Goal: Find specific page/section: Find specific page/section

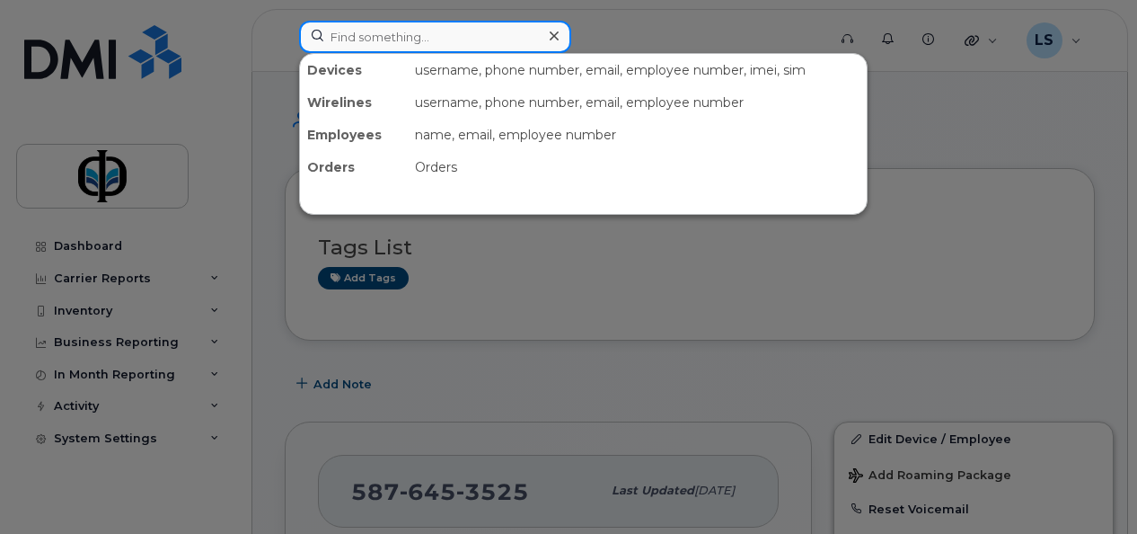
click at [412, 37] on input at bounding box center [435, 37] width 272 height 32
type input "william"
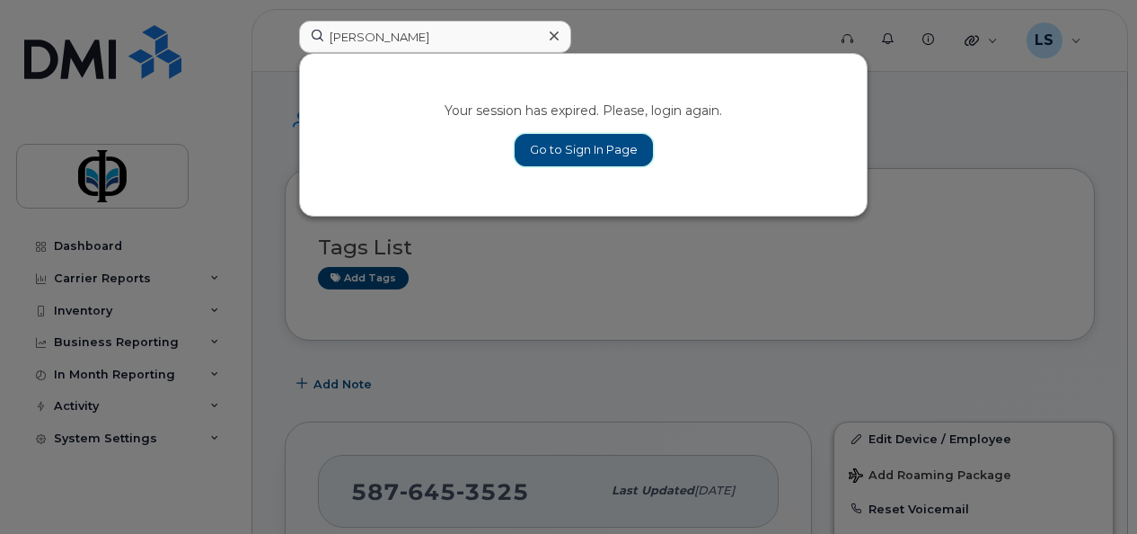
click at [575, 154] on link "Go to Sign In Page" at bounding box center [584, 150] width 138 height 32
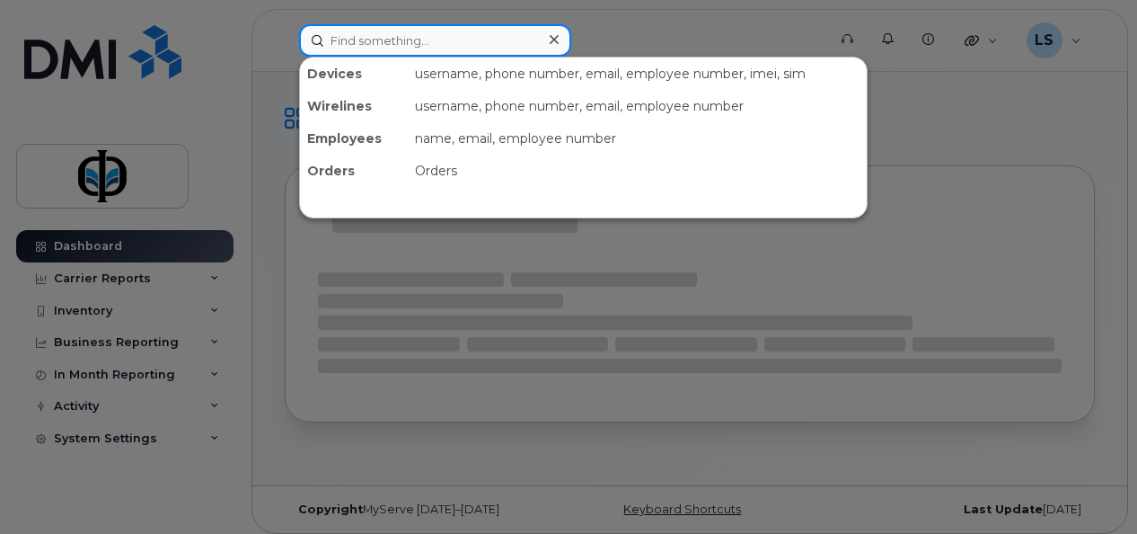
click at [410, 36] on input at bounding box center [435, 40] width 272 height 32
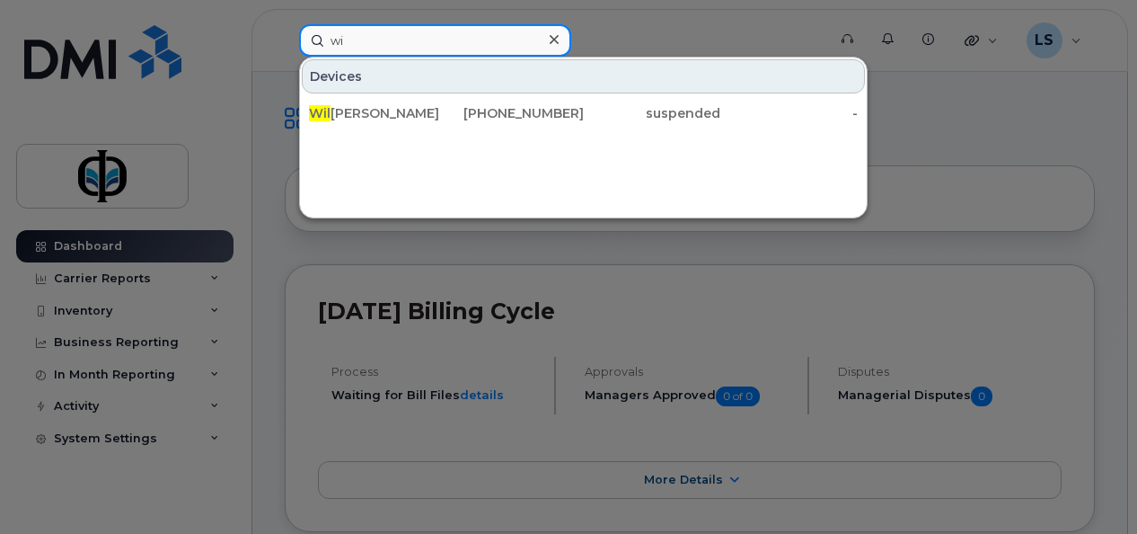
type input "w"
type input "n"
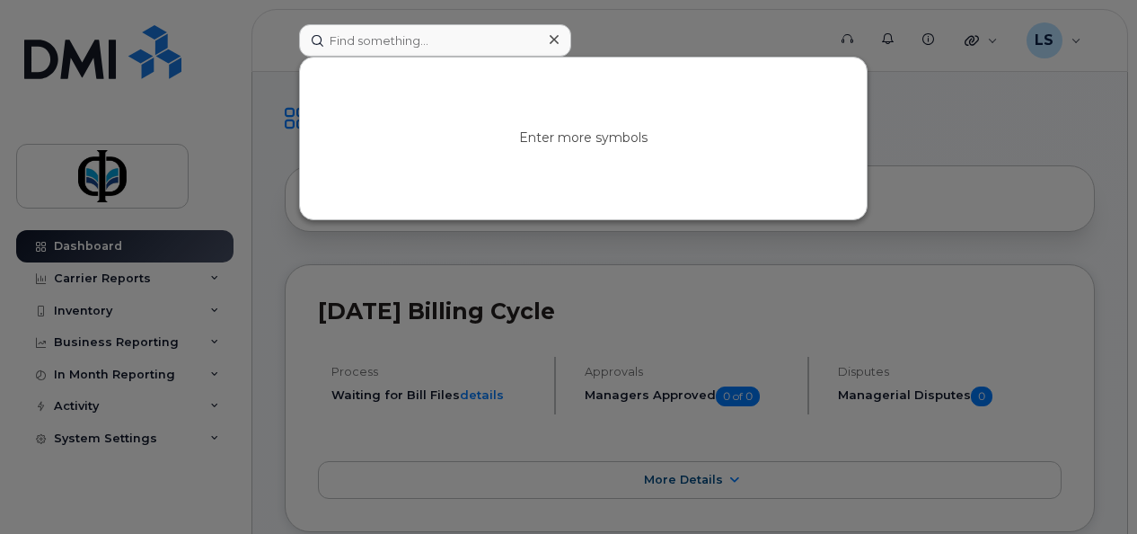
click at [95, 248] on div at bounding box center [568, 267] width 1137 height 534
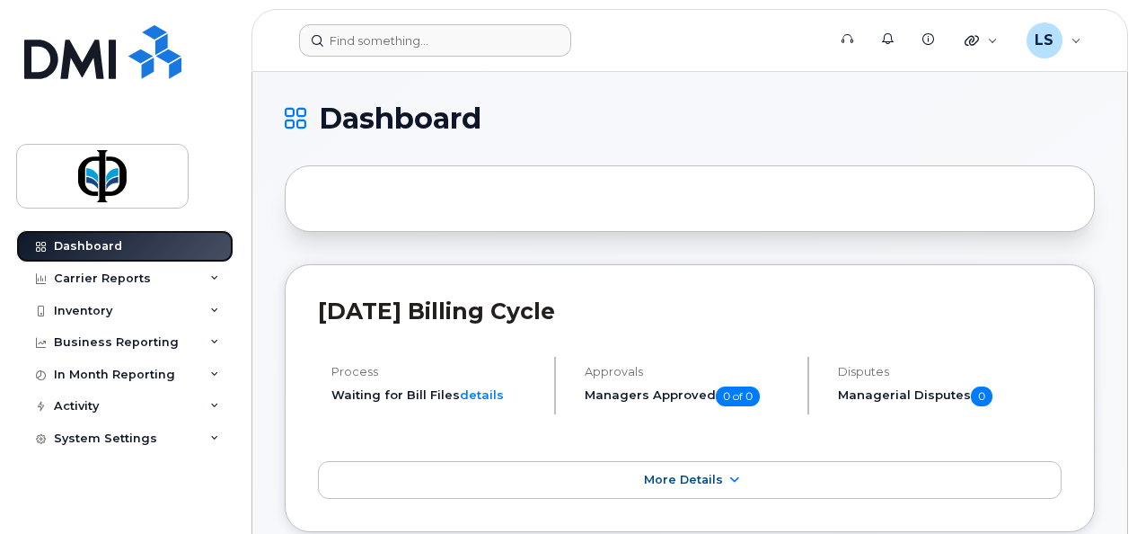
click at [95, 248] on div "Dashboard" at bounding box center [88, 246] width 68 height 14
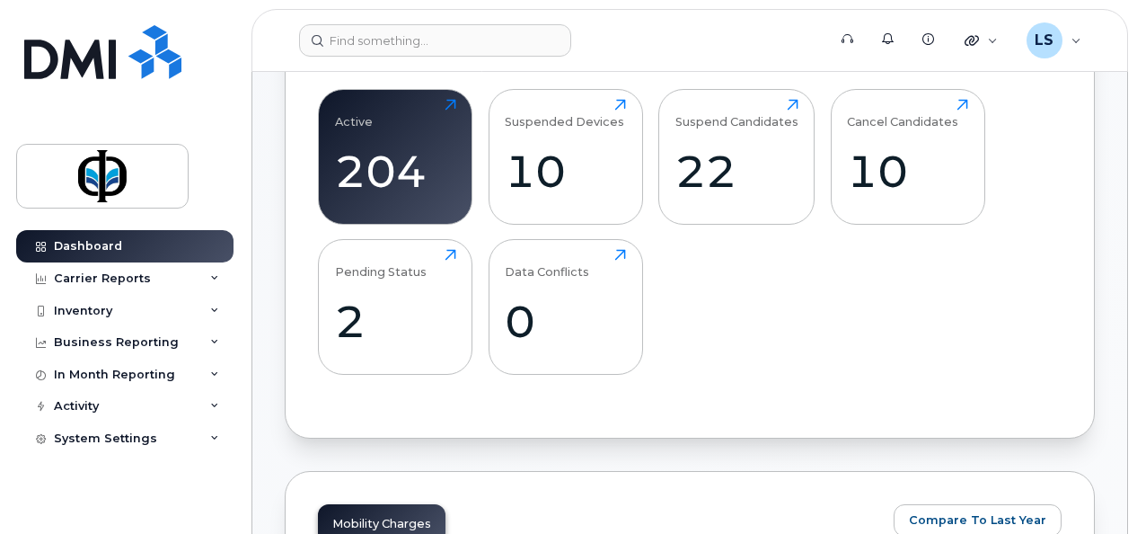
scroll to position [95, 0]
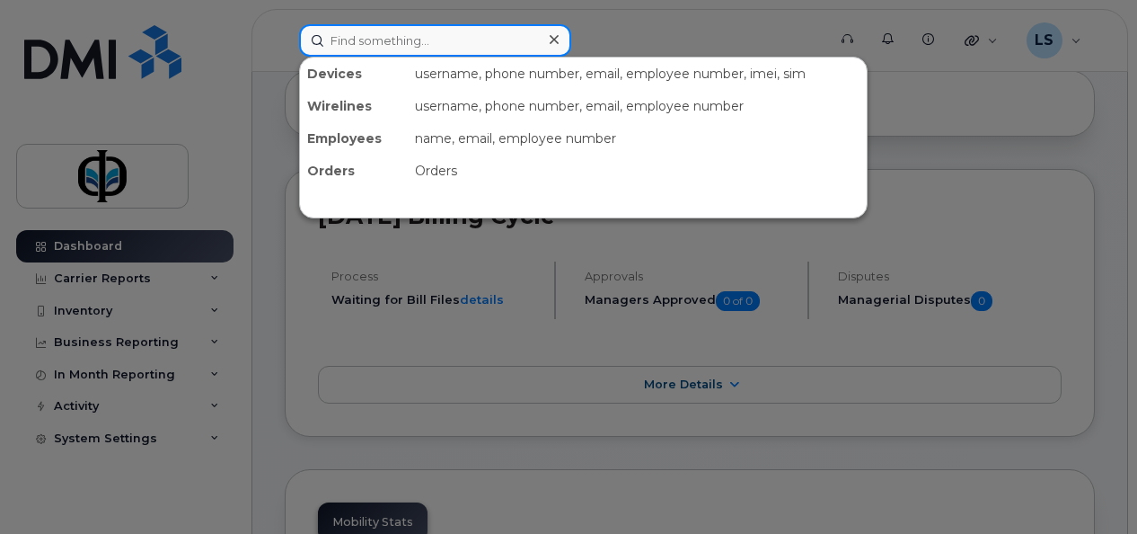
click at [372, 53] on input at bounding box center [435, 40] width 272 height 32
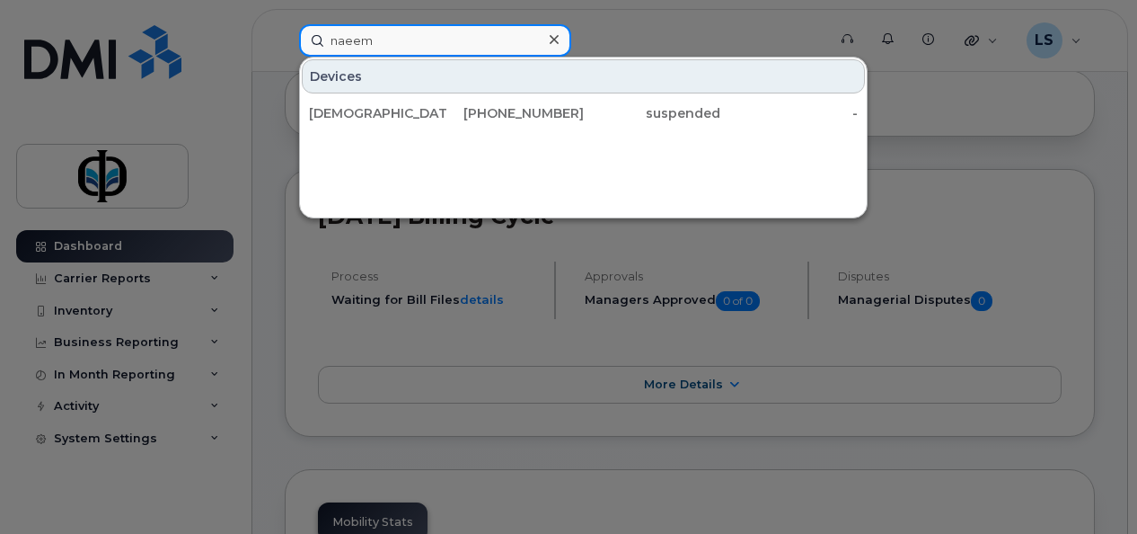
type input "naeem"
